Goal: Task Accomplishment & Management: Manage account settings

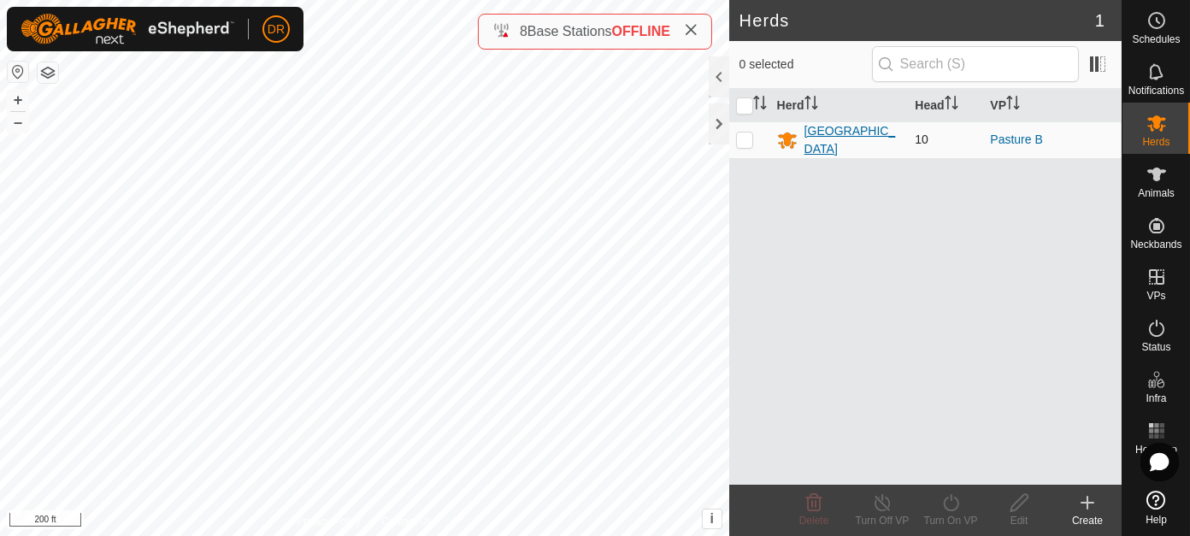
click at [827, 135] on div "[GEOGRAPHIC_DATA]" at bounding box center [853, 140] width 97 height 36
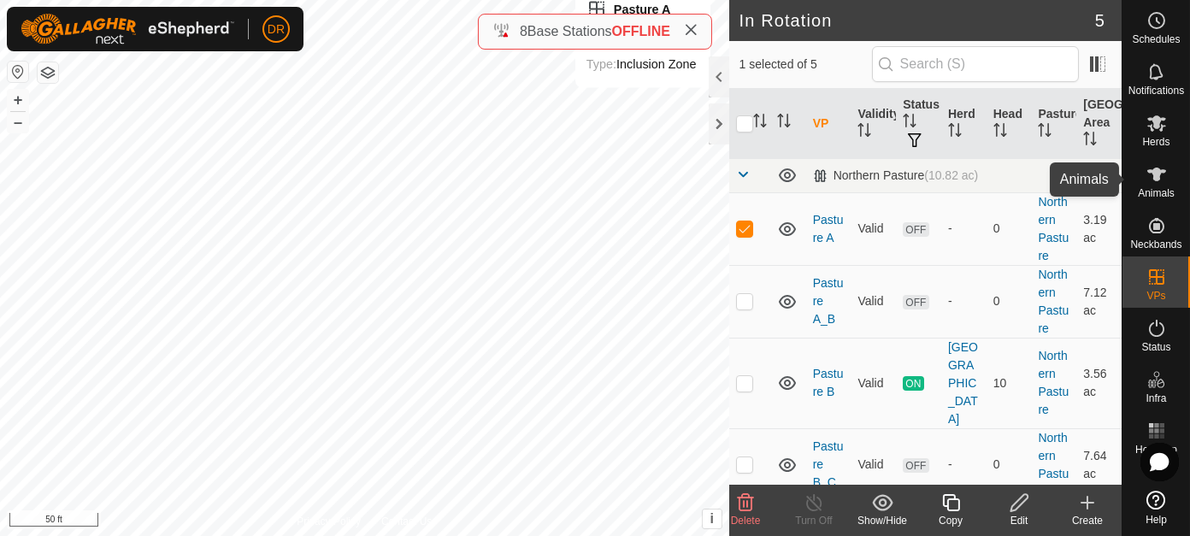
click at [1163, 180] on icon at bounding box center [1157, 174] width 21 height 21
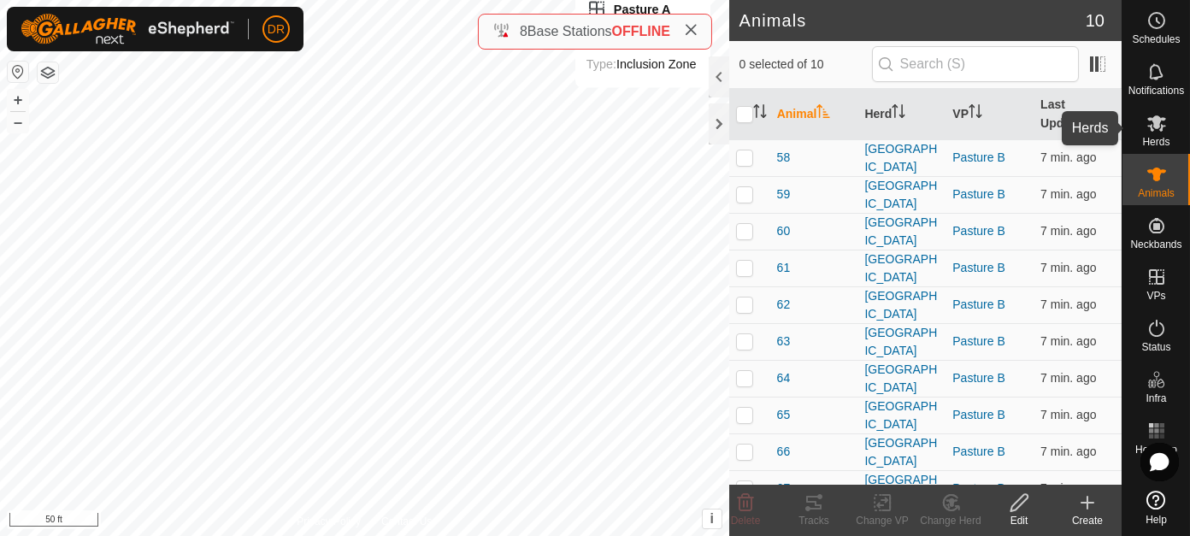
click at [1165, 126] on icon at bounding box center [1157, 123] width 21 height 21
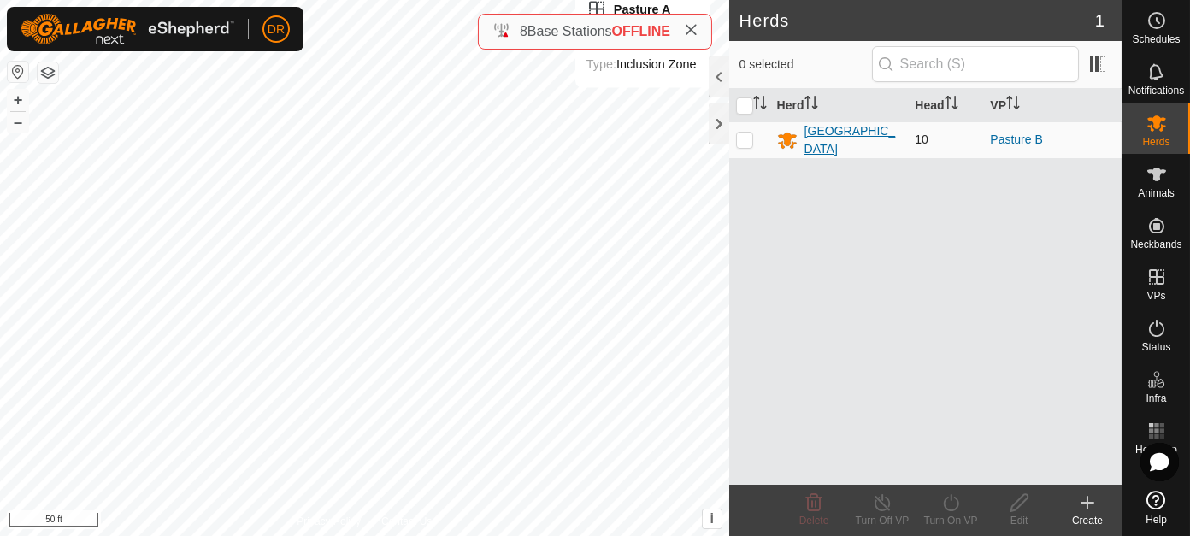
click at [817, 132] on div "[GEOGRAPHIC_DATA]" at bounding box center [853, 140] width 97 height 36
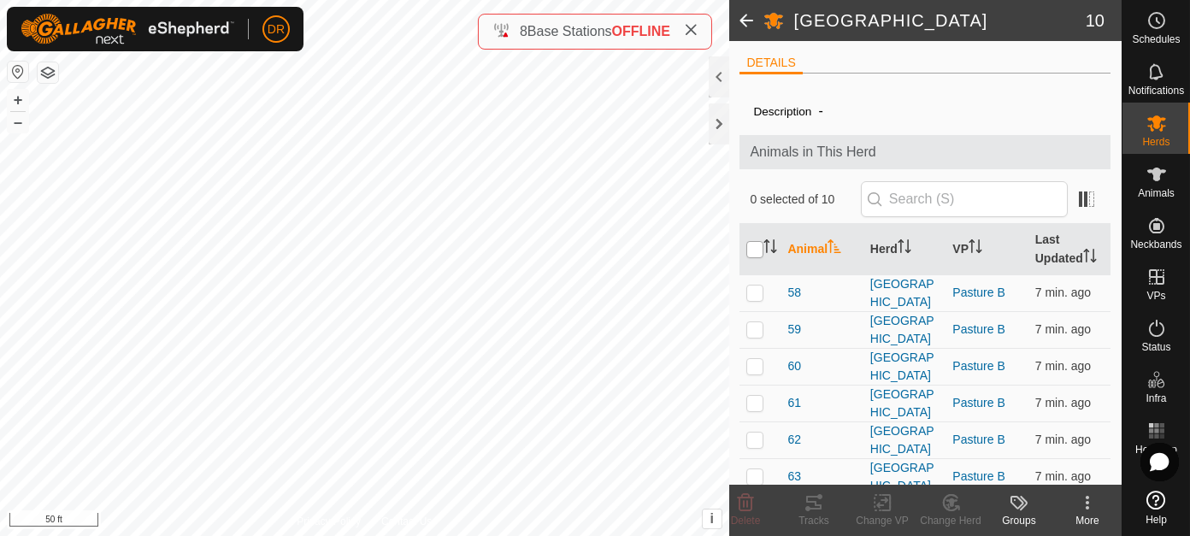
click at [758, 254] on input "checkbox" at bounding box center [754, 249] width 17 height 17
checkbox input "true"
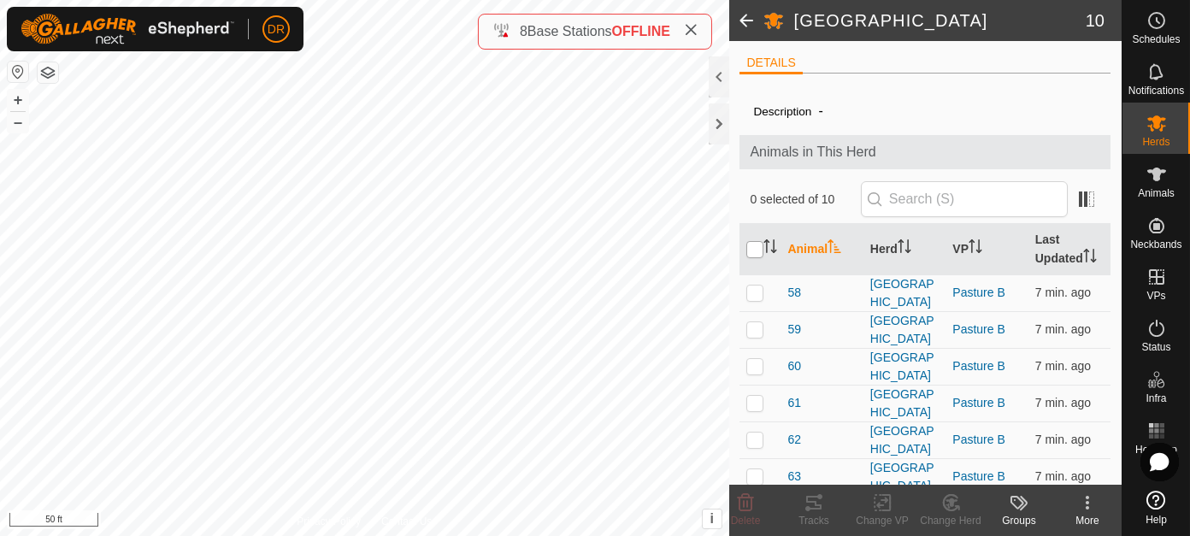
checkbox input "true"
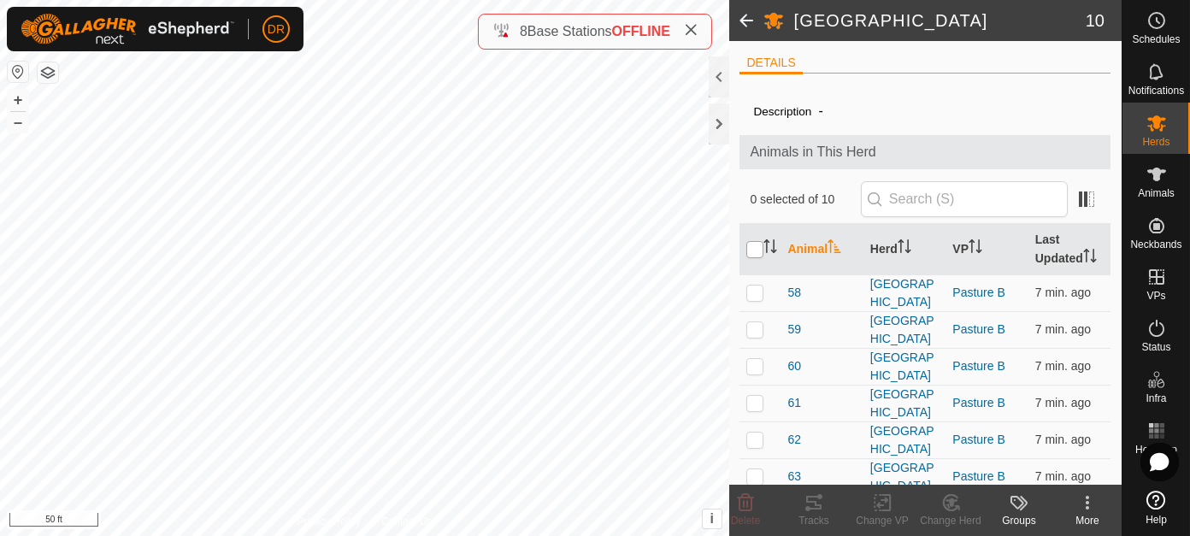
checkbox input "true"
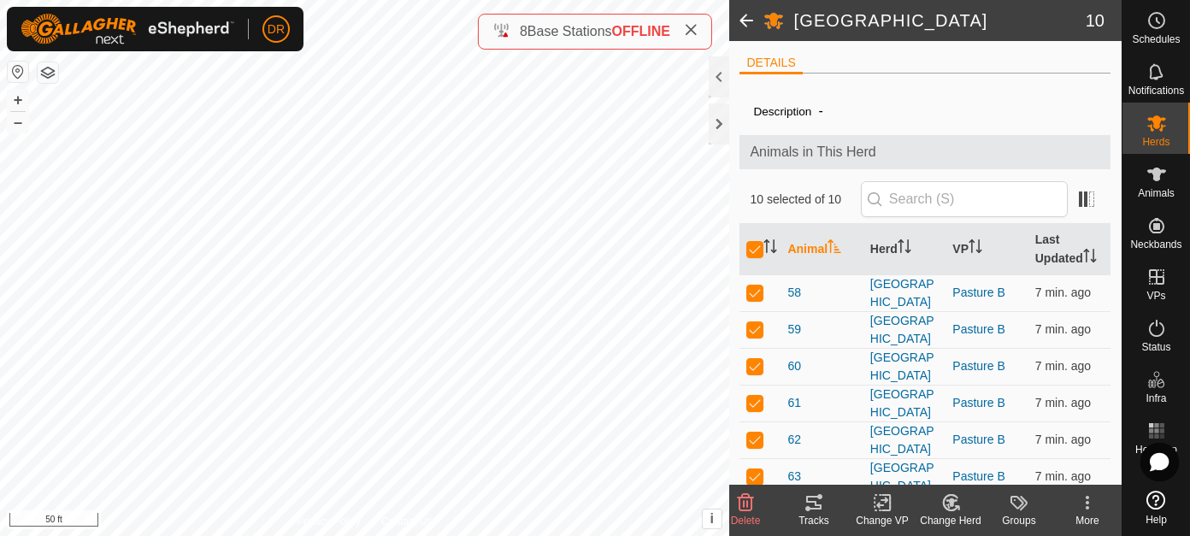
click at [811, 508] on icon at bounding box center [814, 503] width 21 height 21
